Goal: Information Seeking & Learning: Understand process/instructions

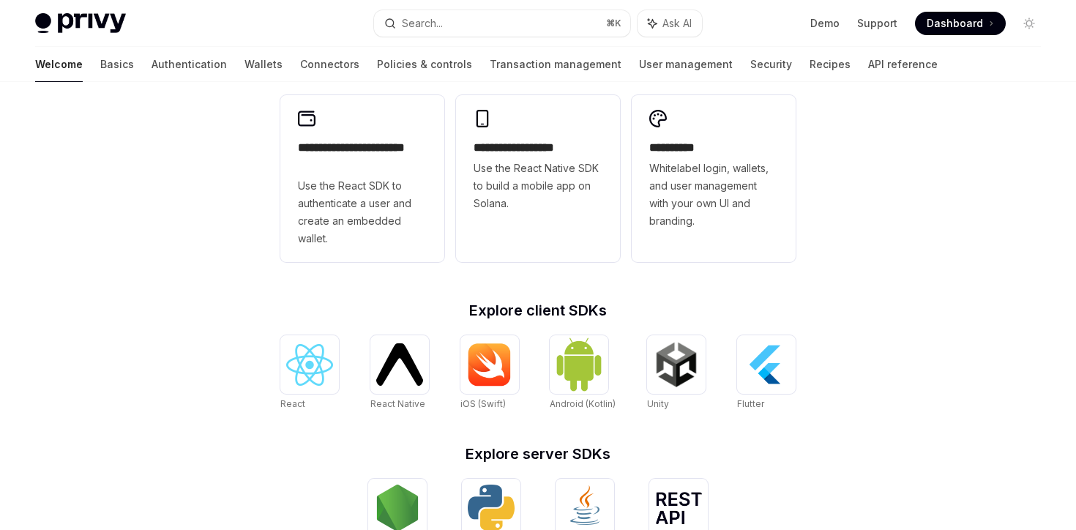
scroll to position [408, 0]
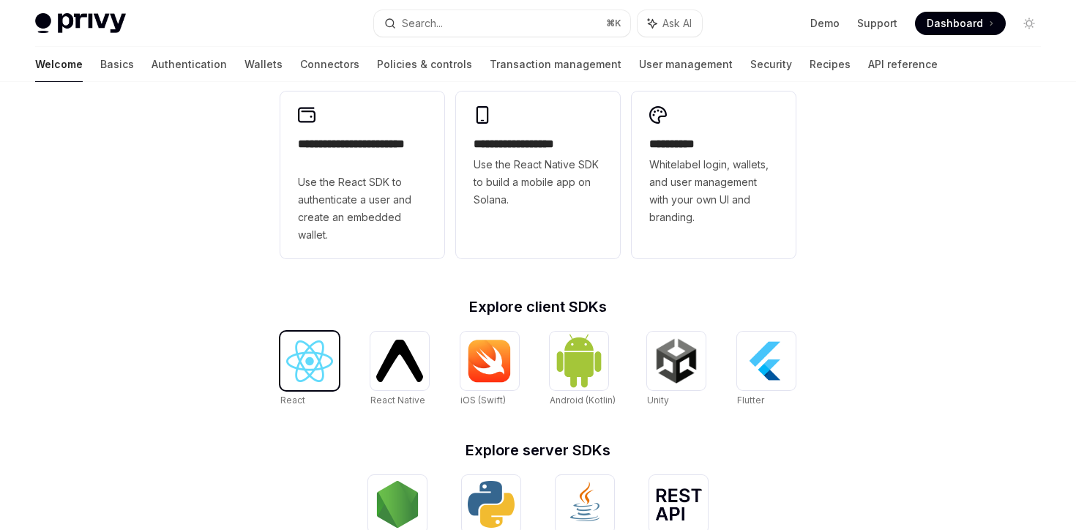
click at [298, 382] on img at bounding box center [309, 361] width 47 height 42
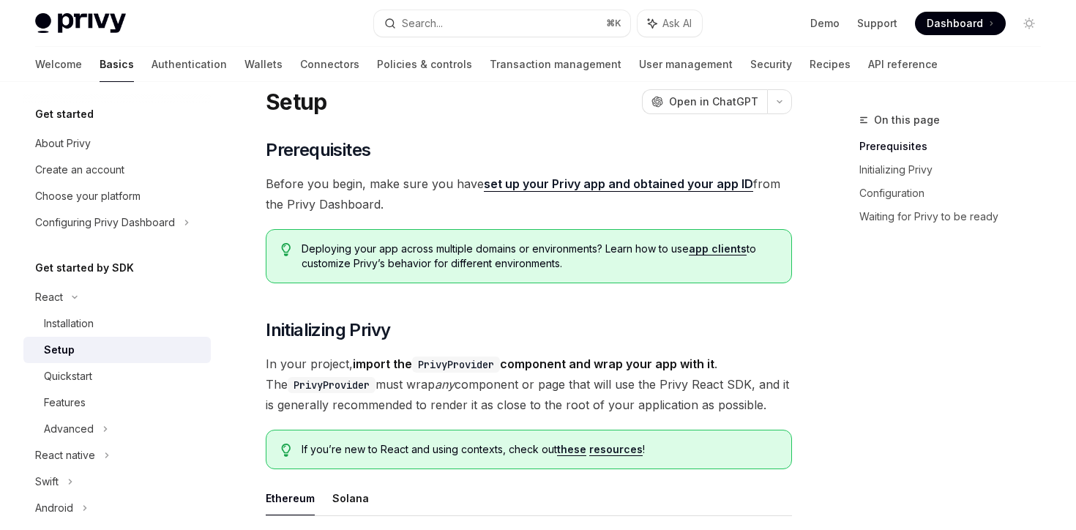
scroll to position [53, 0]
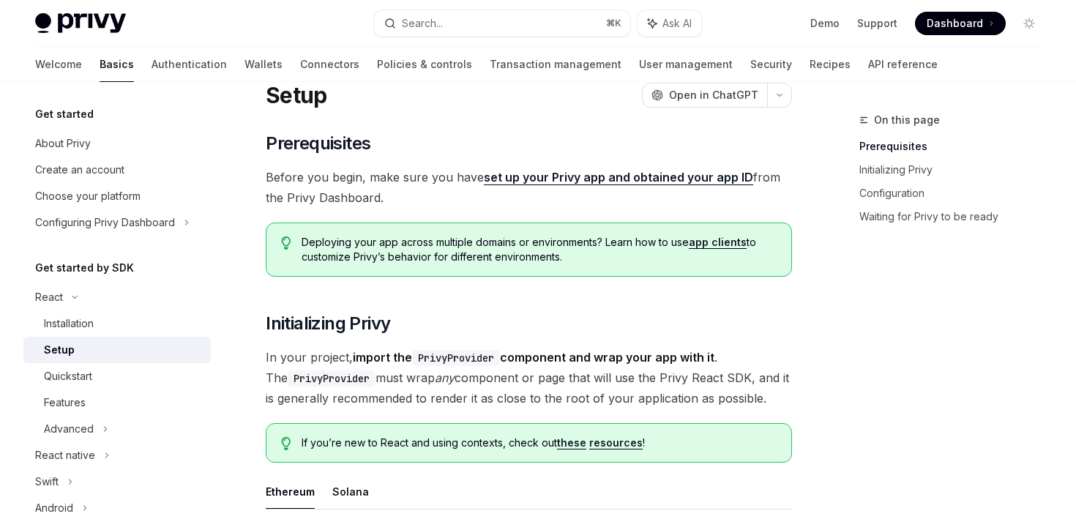
click at [717, 243] on link "app clients" at bounding box center [718, 242] width 58 height 13
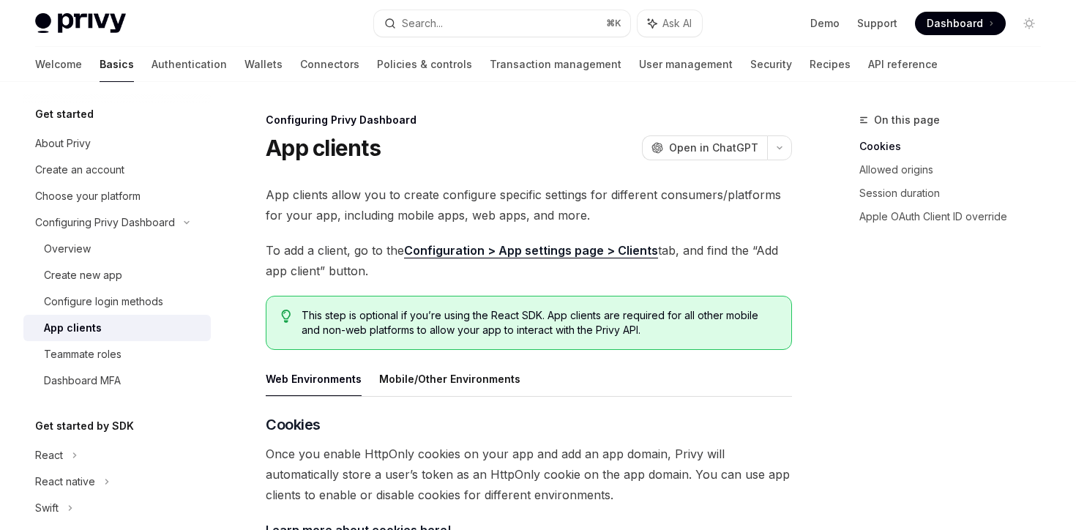
click at [588, 254] on link "Configuration > App settings page > Clients" at bounding box center [531, 250] width 254 height 15
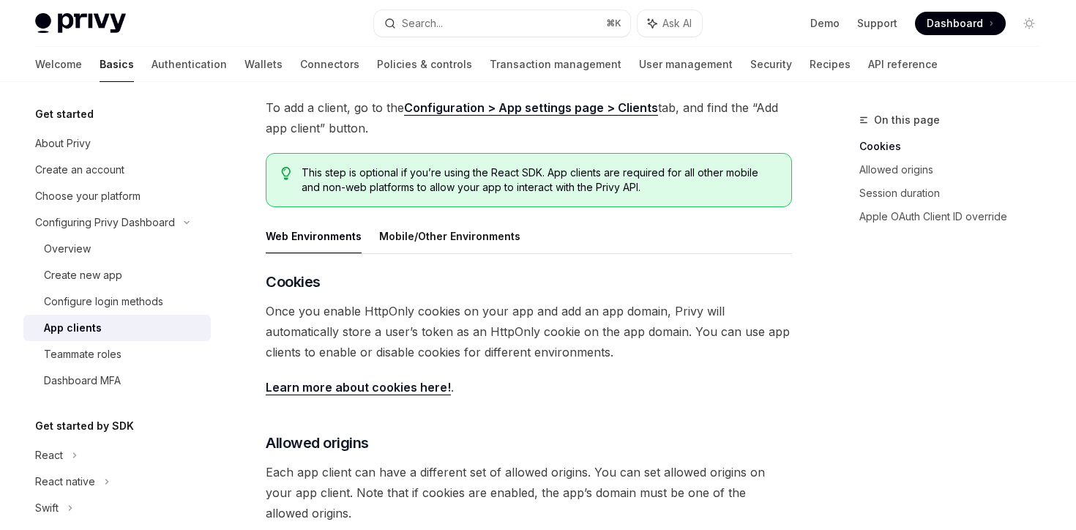
scroll to position [171, 0]
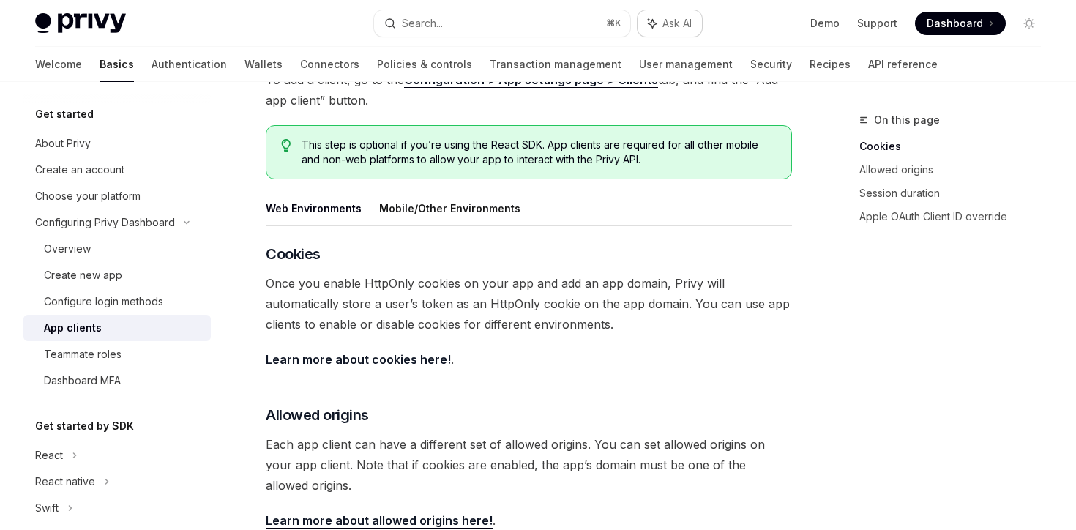
type textarea "*"
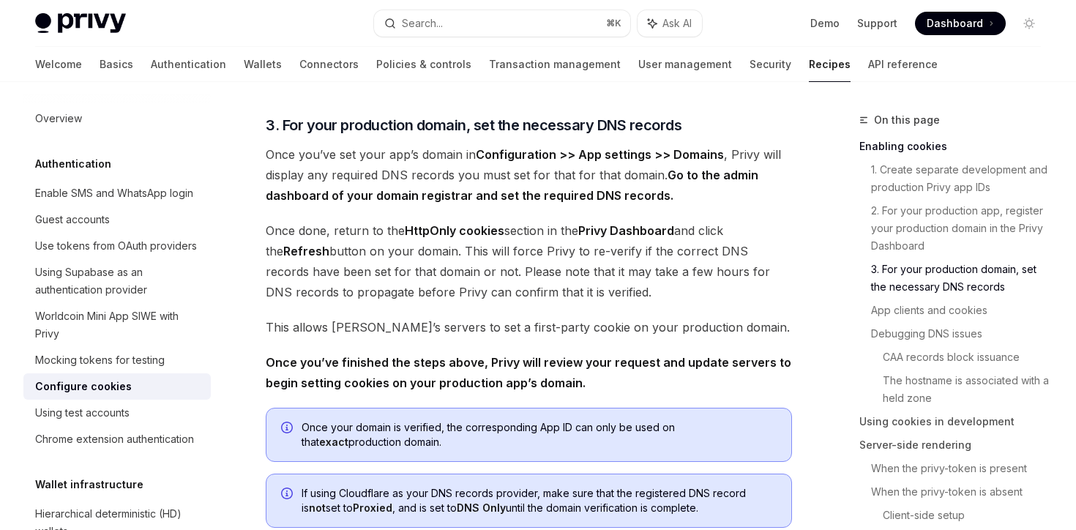
scroll to position [1071, 0]
